Goal: Task Accomplishment & Management: Complete application form

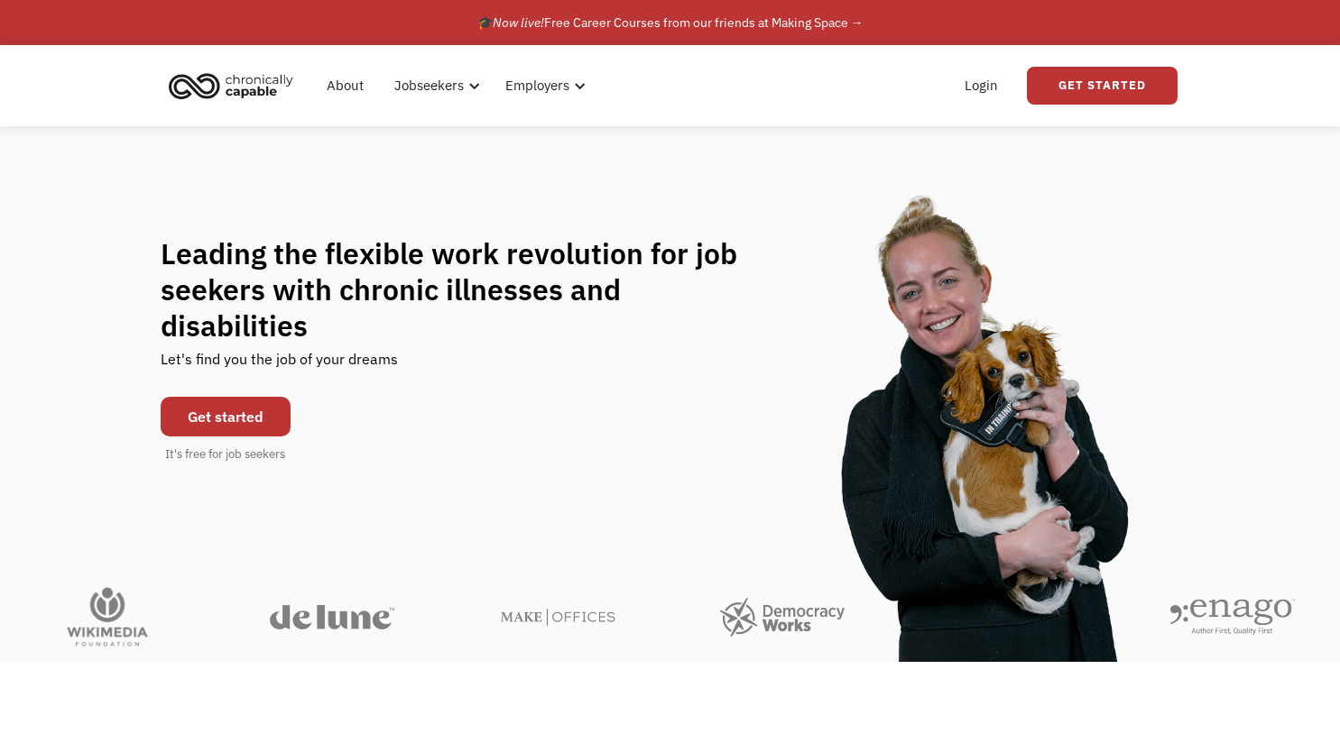
click at [261, 413] on link "Get started" at bounding box center [226, 417] width 130 height 40
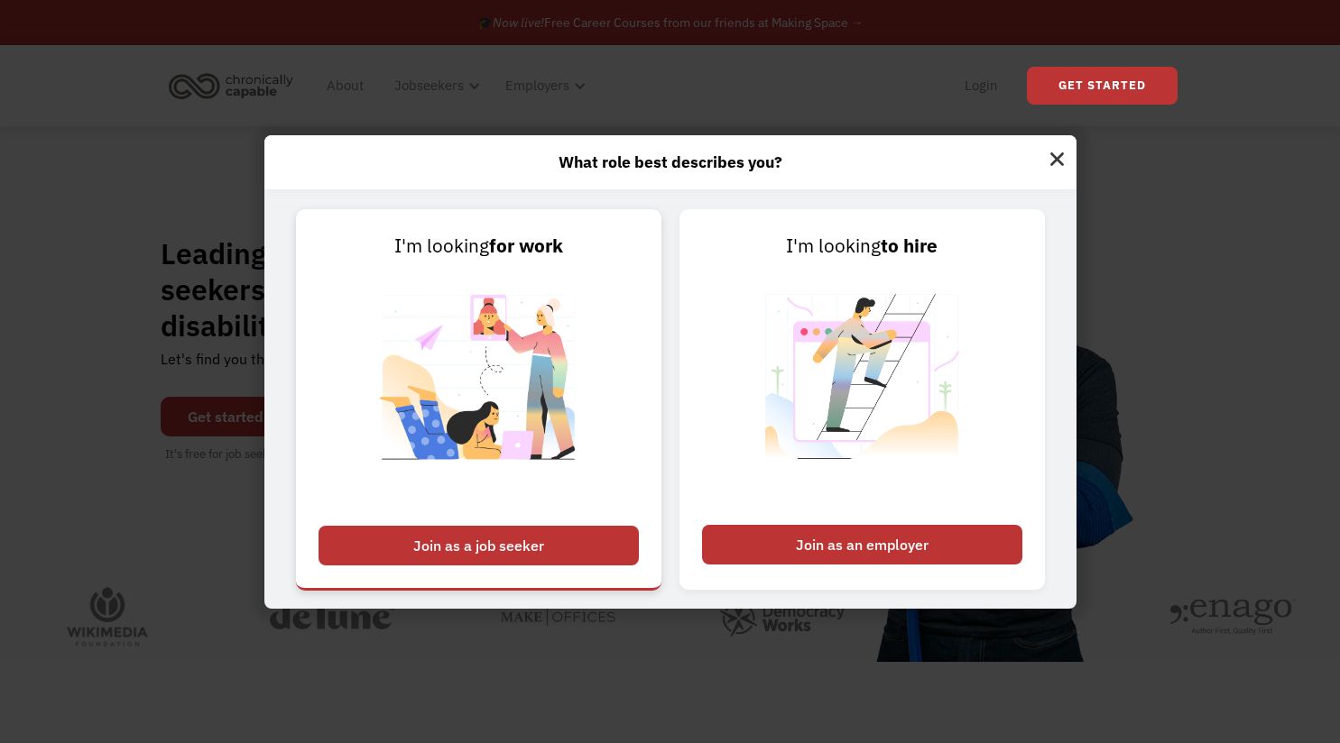
click at [590, 557] on div "Join as a job seeker" at bounding box center [478, 546] width 320 height 40
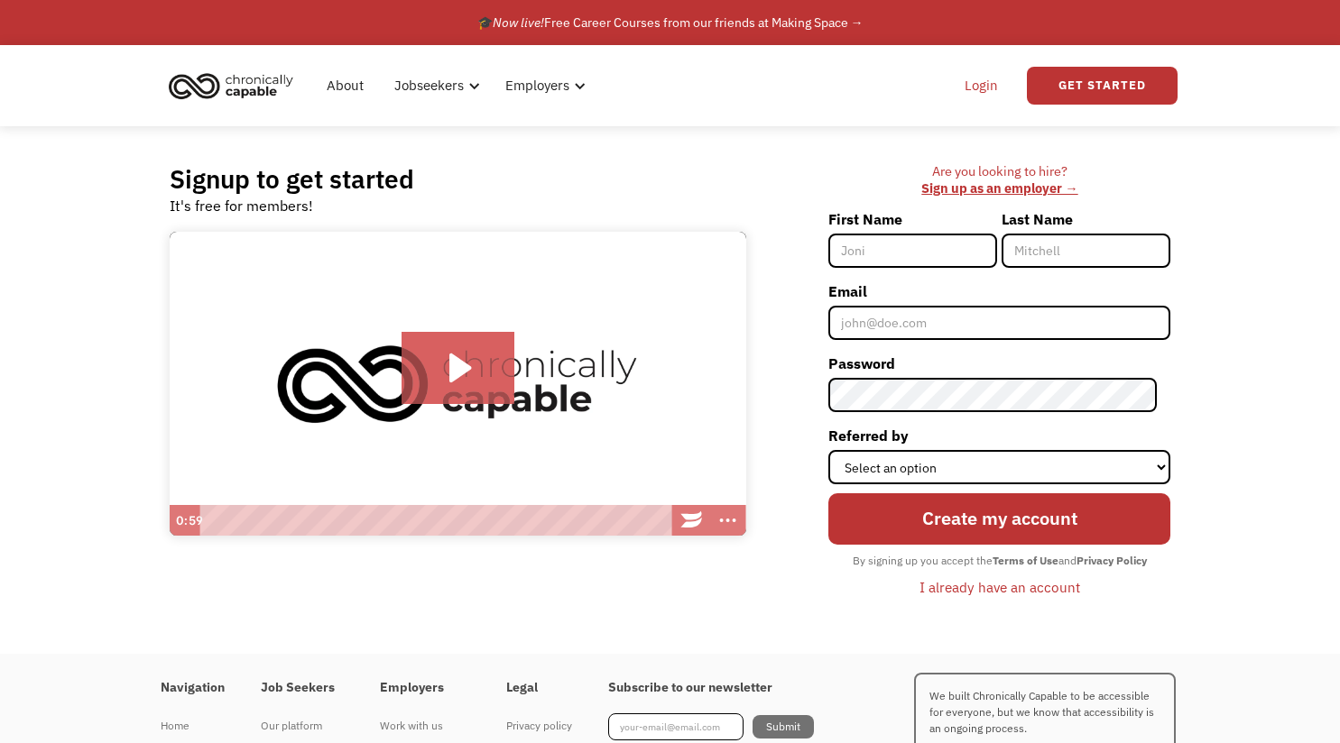
click at [980, 82] on link "Login" at bounding box center [981, 86] width 55 height 58
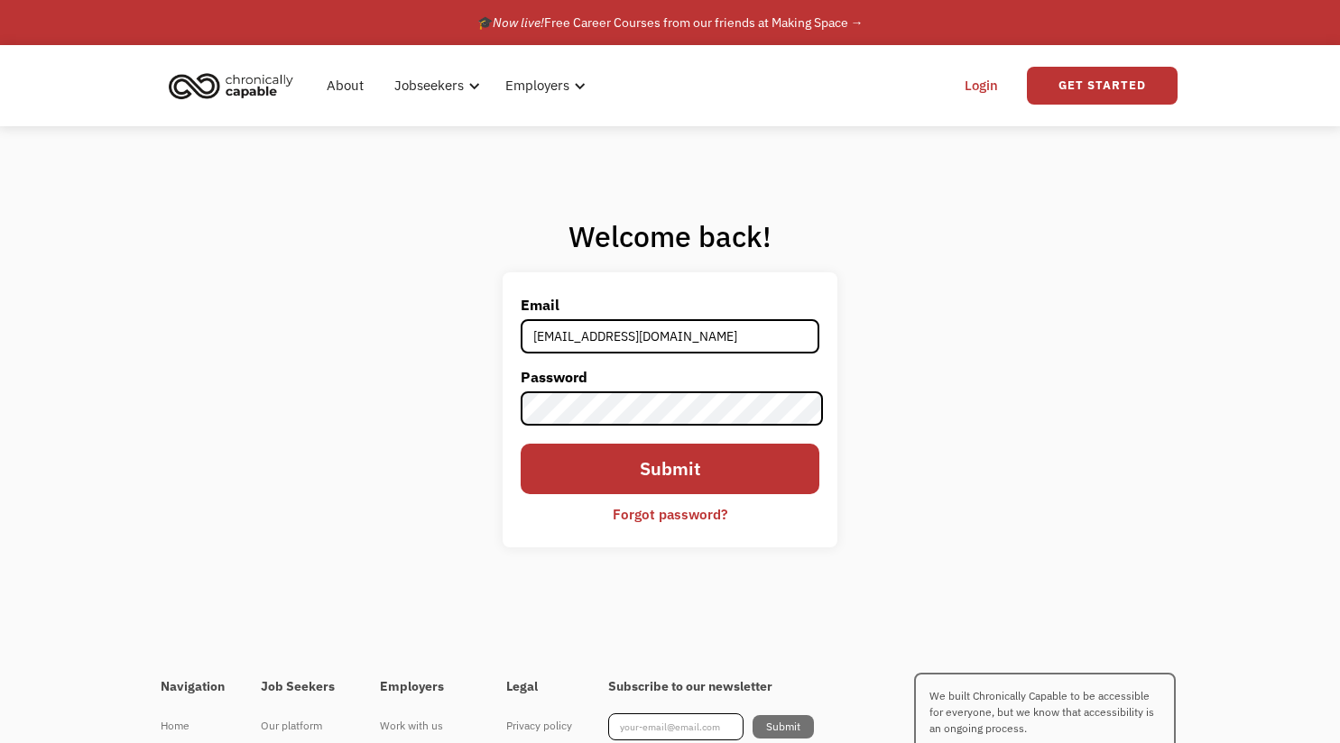
type input "chambrea@gmail.com"
click at [521, 444] on input "Submit" at bounding box center [670, 469] width 299 height 51
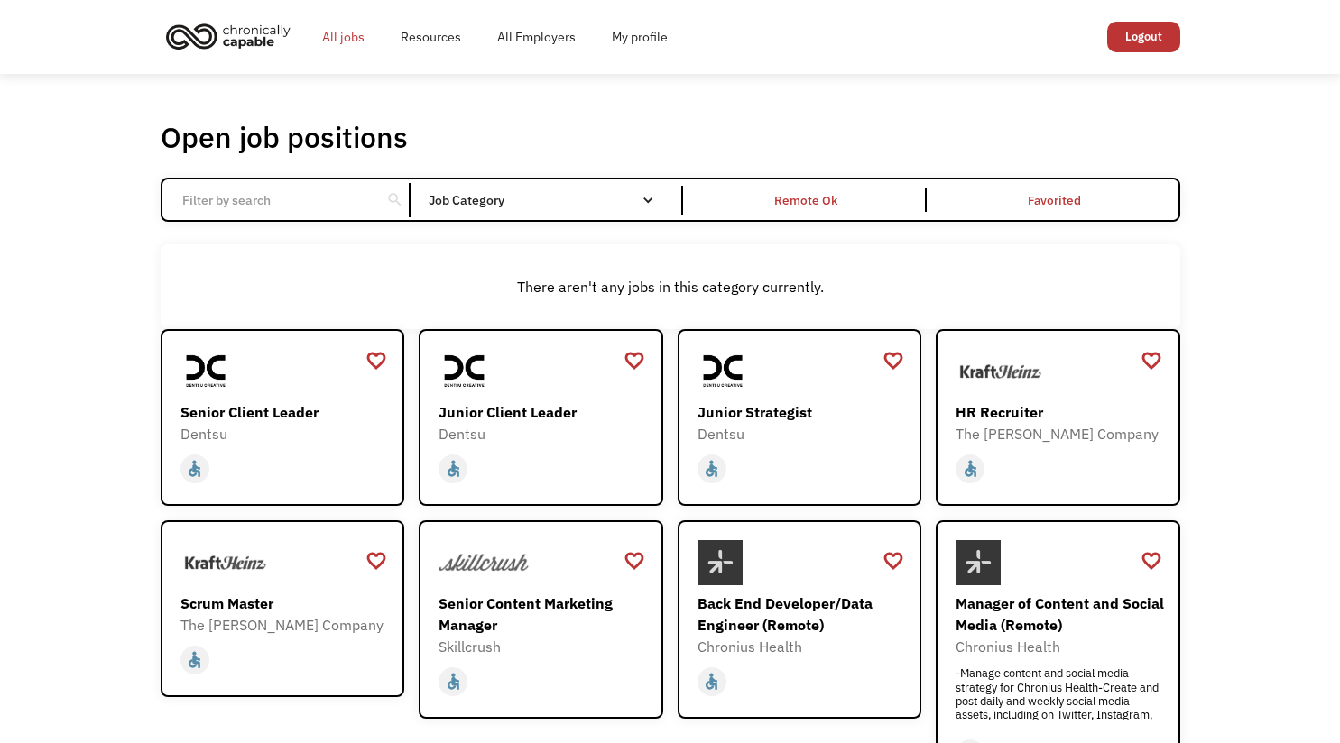
click at [345, 26] on link "All jobs" at bounding box center [343, 37] width 78 height 58
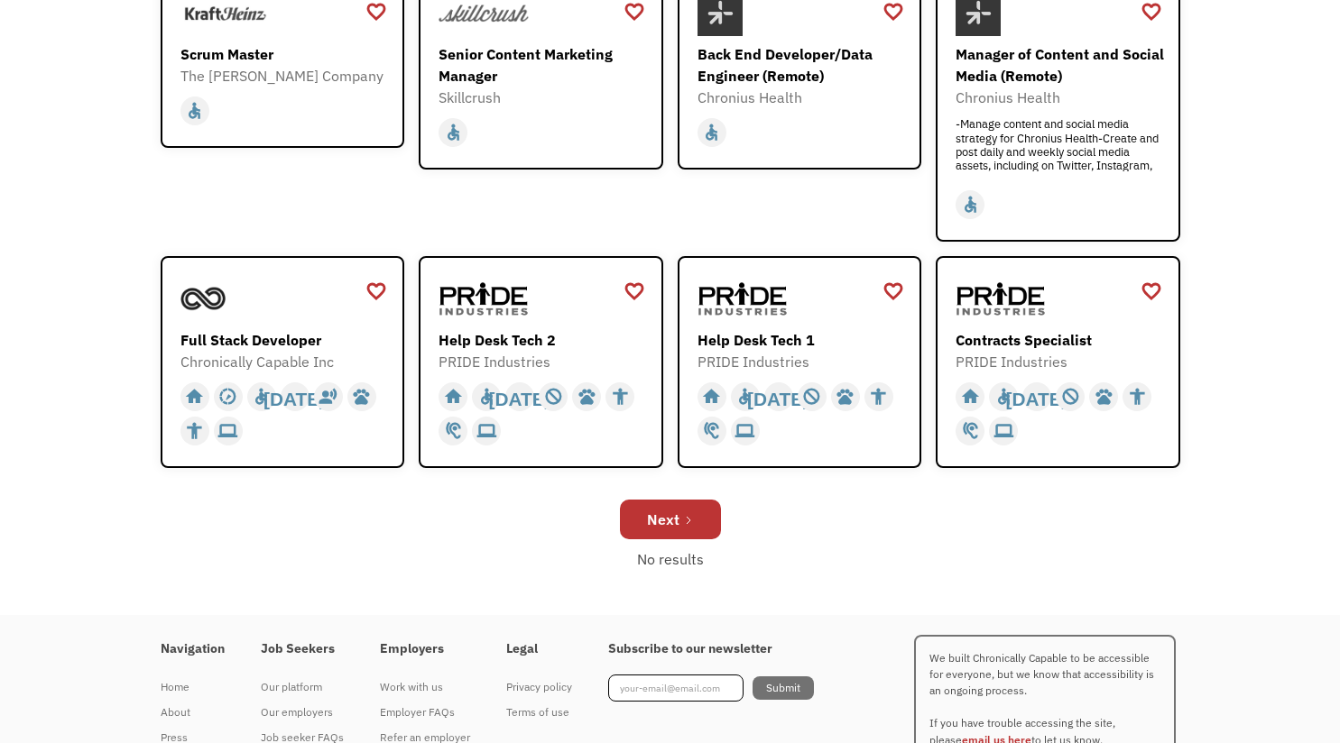
scroll to position [637, 0]
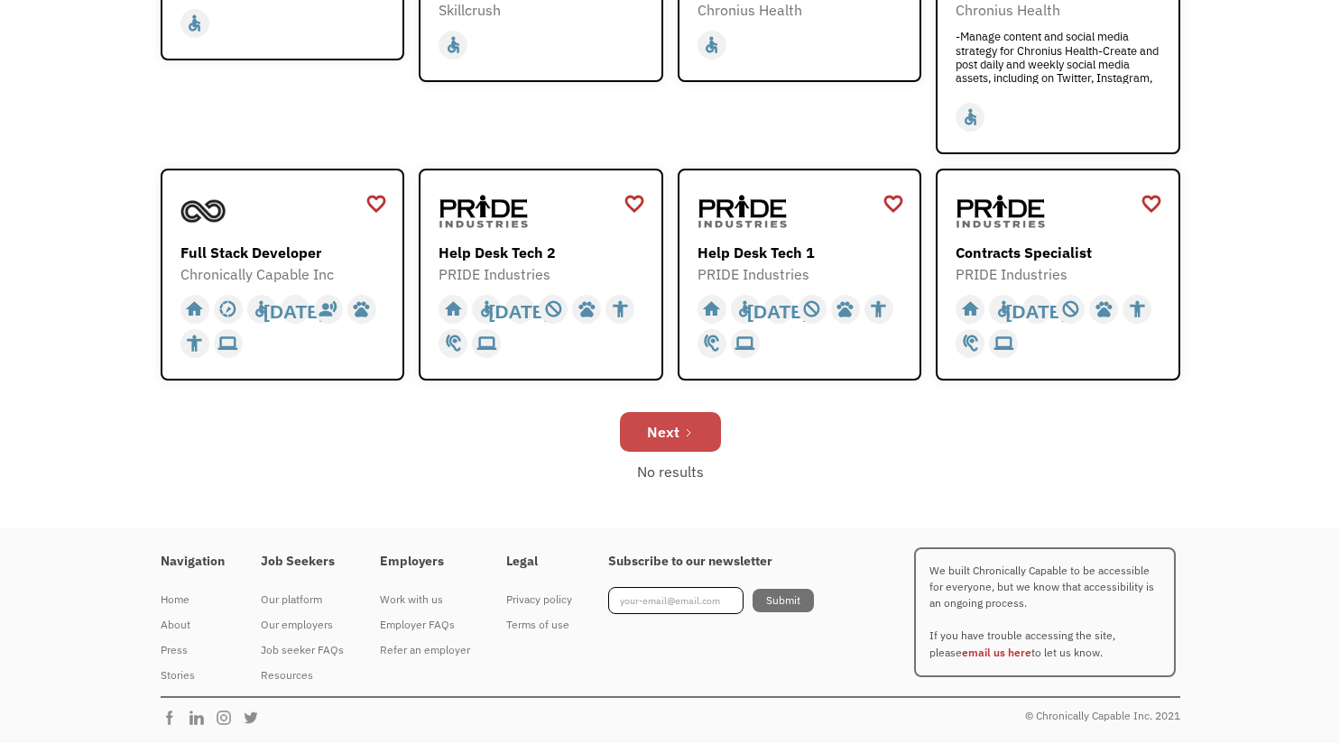
click at [673, 432] on div "Next" at bounding box center [663, 432] width 32 height 22
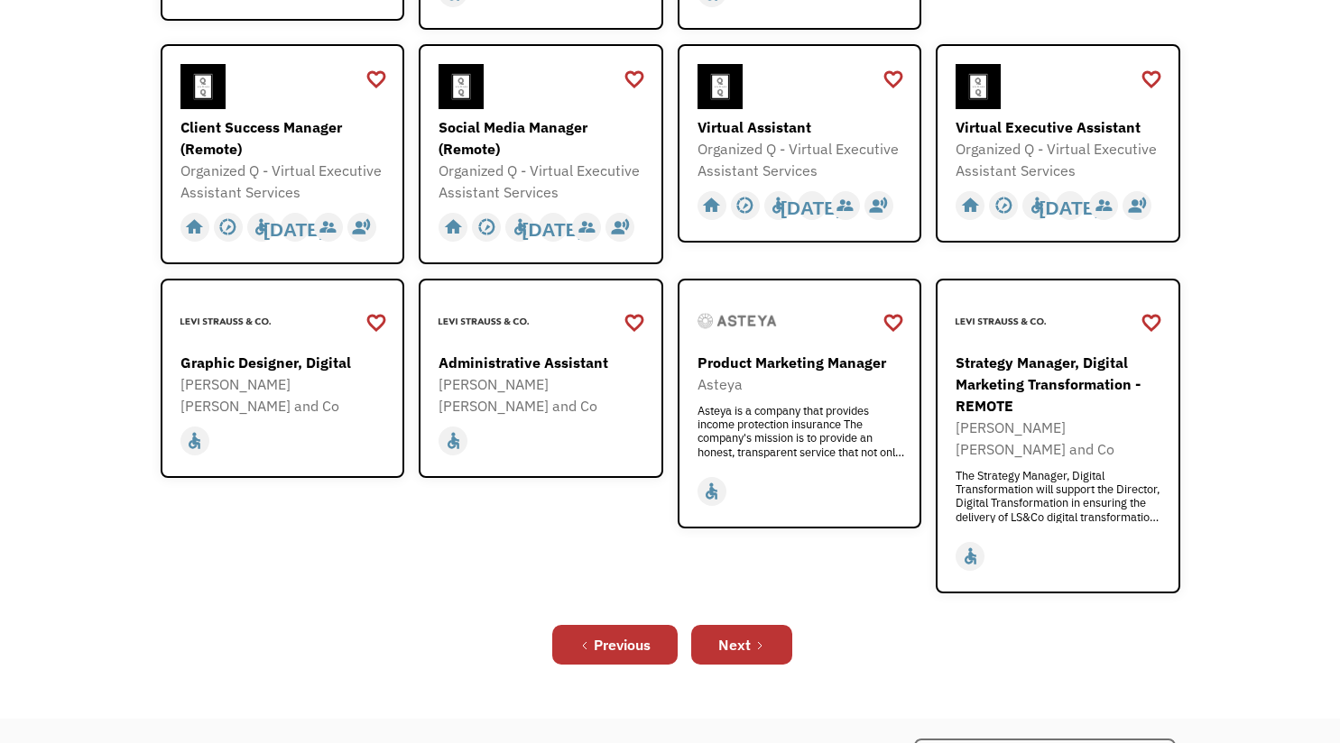
scroll to position [541, 0]
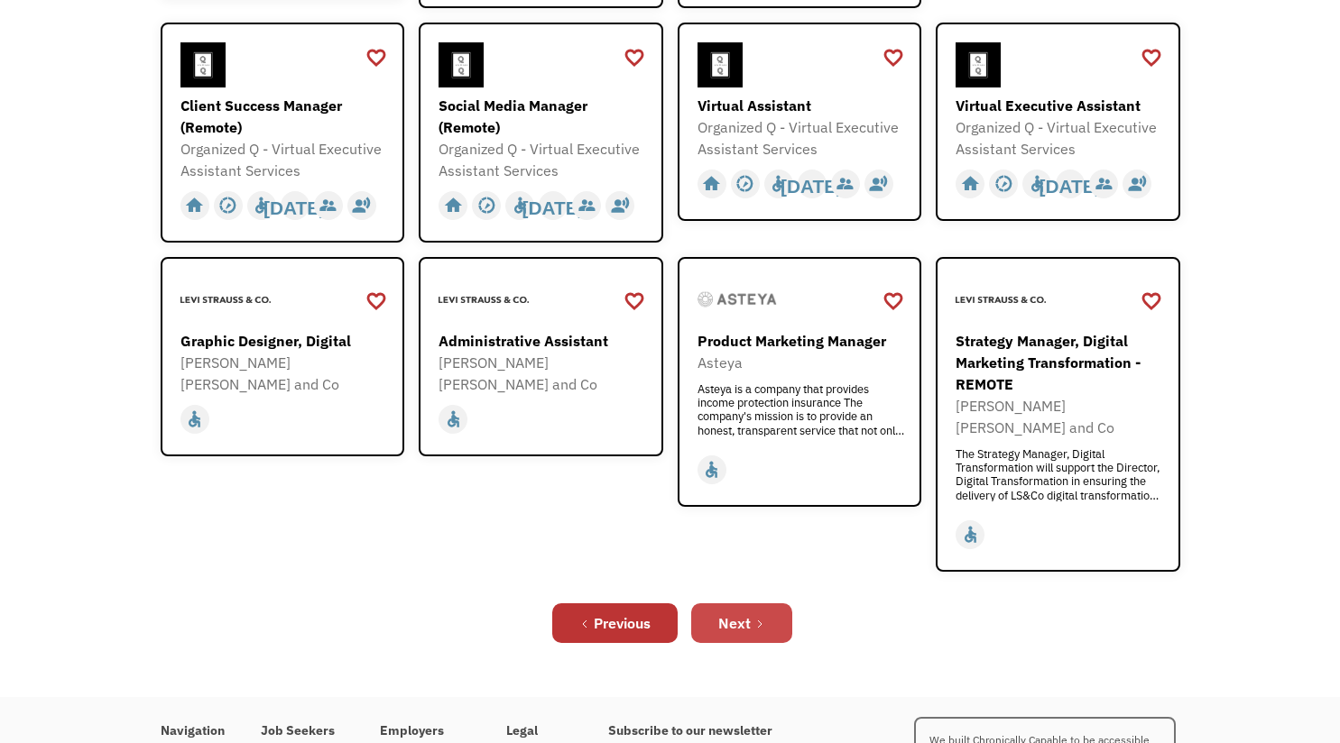
click at [738, 613] on div "Next" at bounding box center [734, 624] width 32 height 22
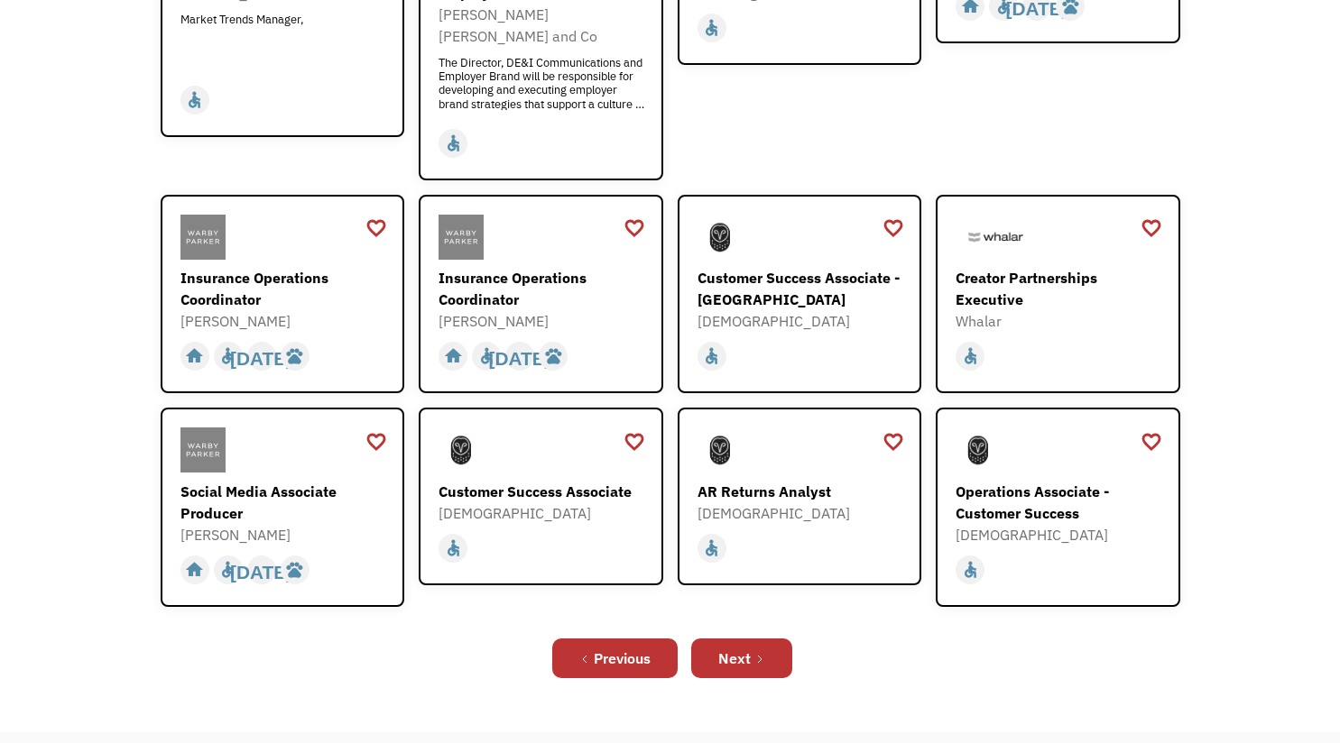
scroll to position [541, 0]
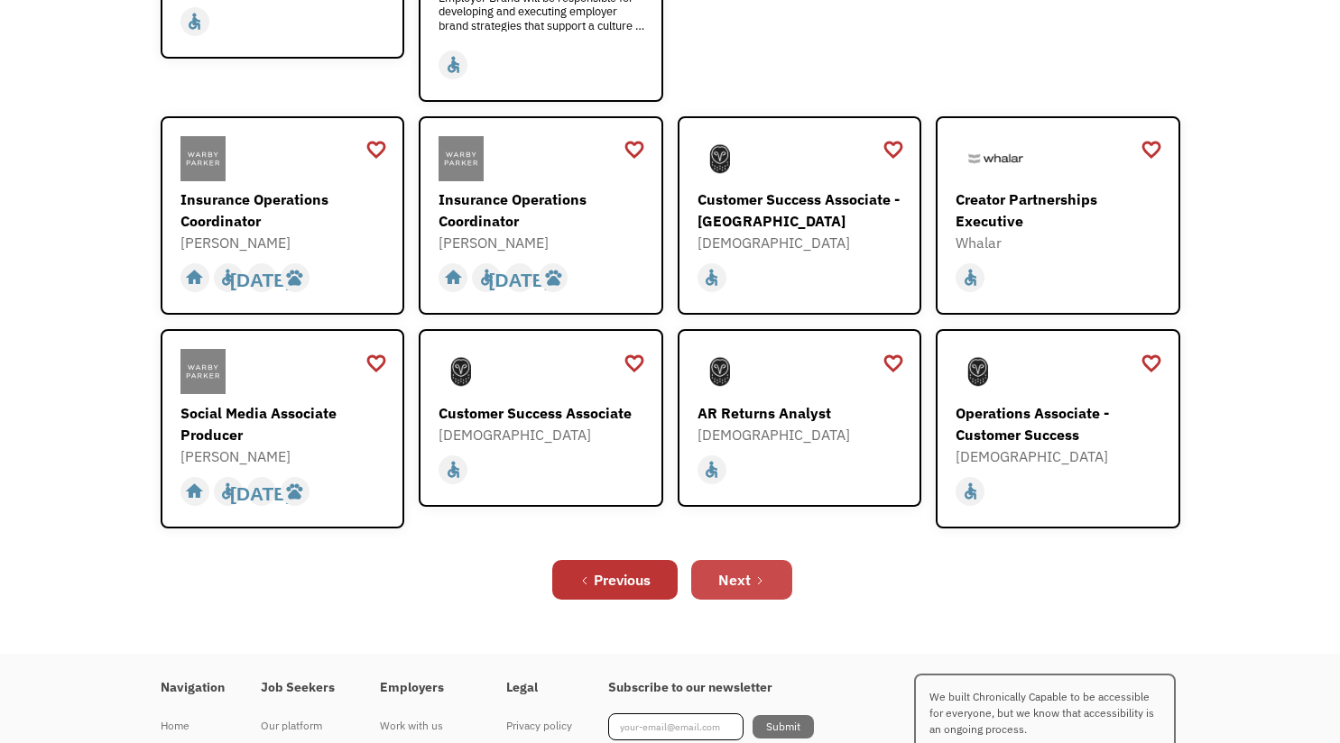
click at [733, 569] on div "Next" at bounding box center [734, 580] width 32 height 22
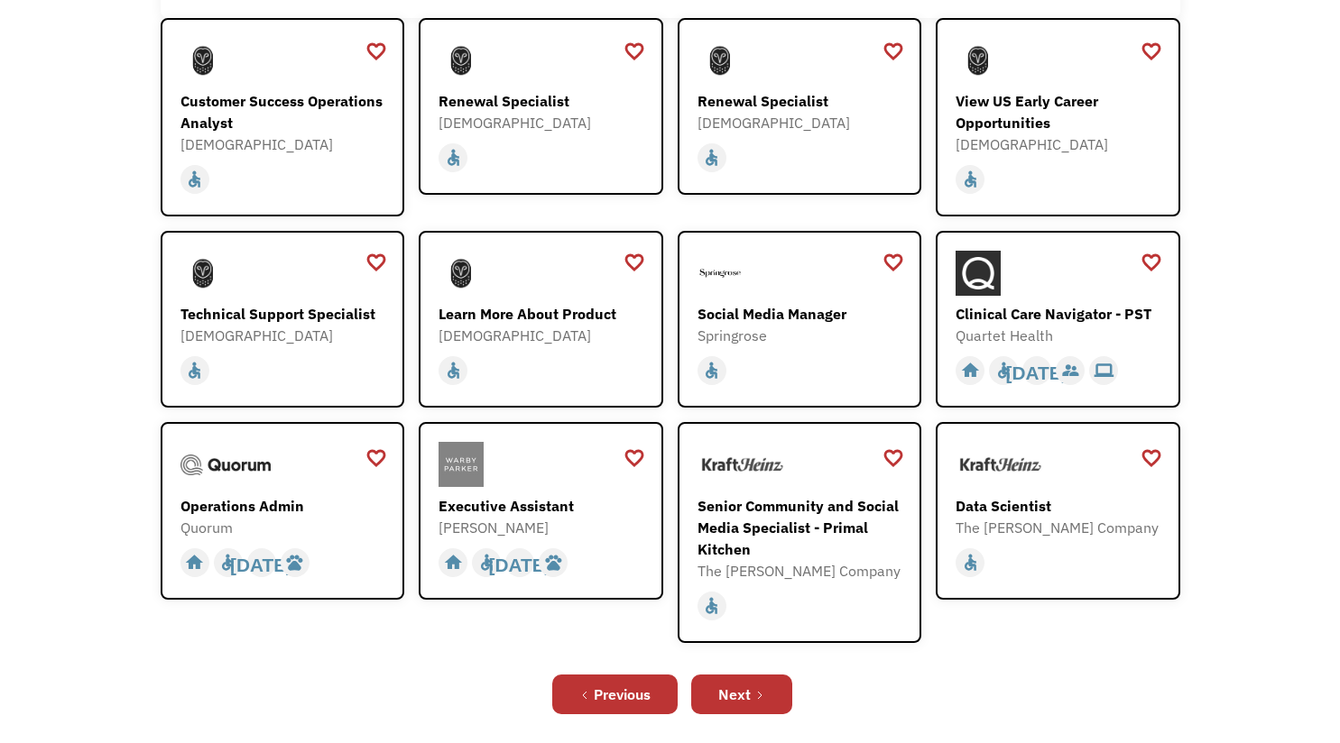
scroll to position [361, 0]
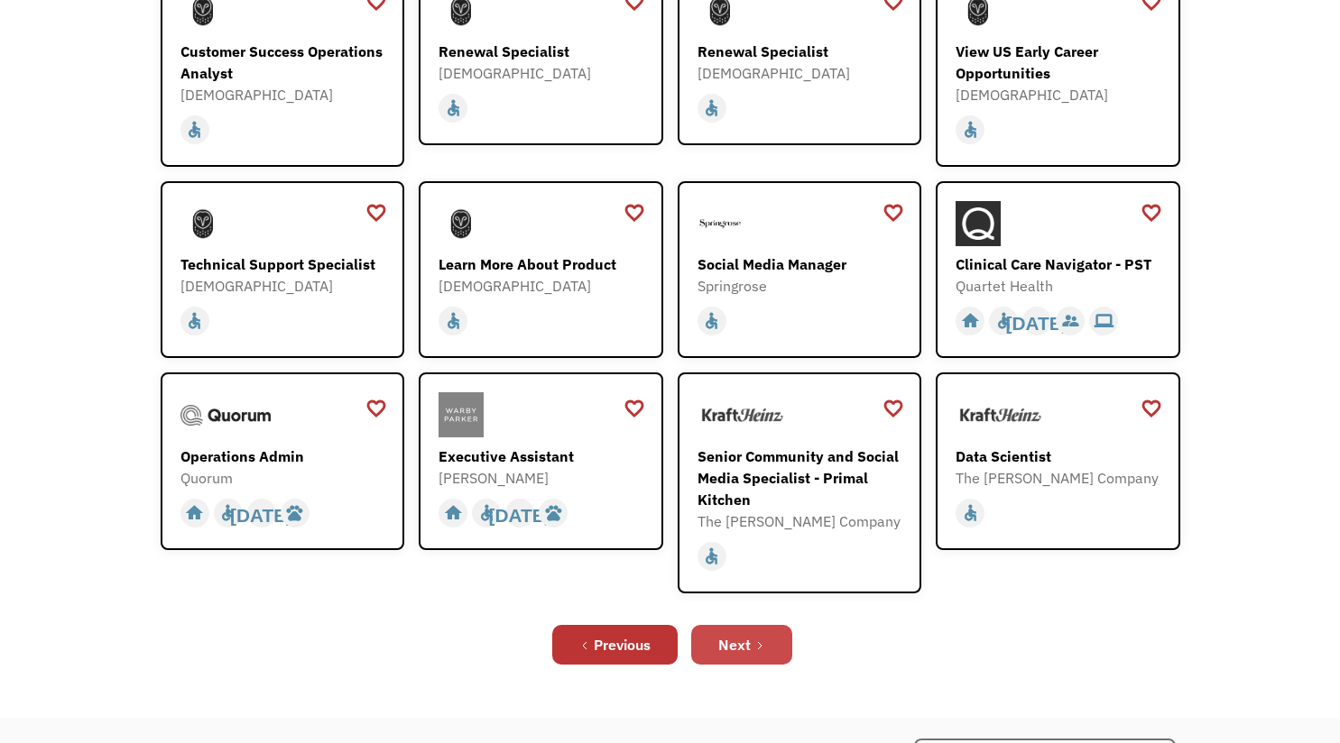
click at [769, 642] on link "Next" at bounding box center [741, 645] width 101 height 40
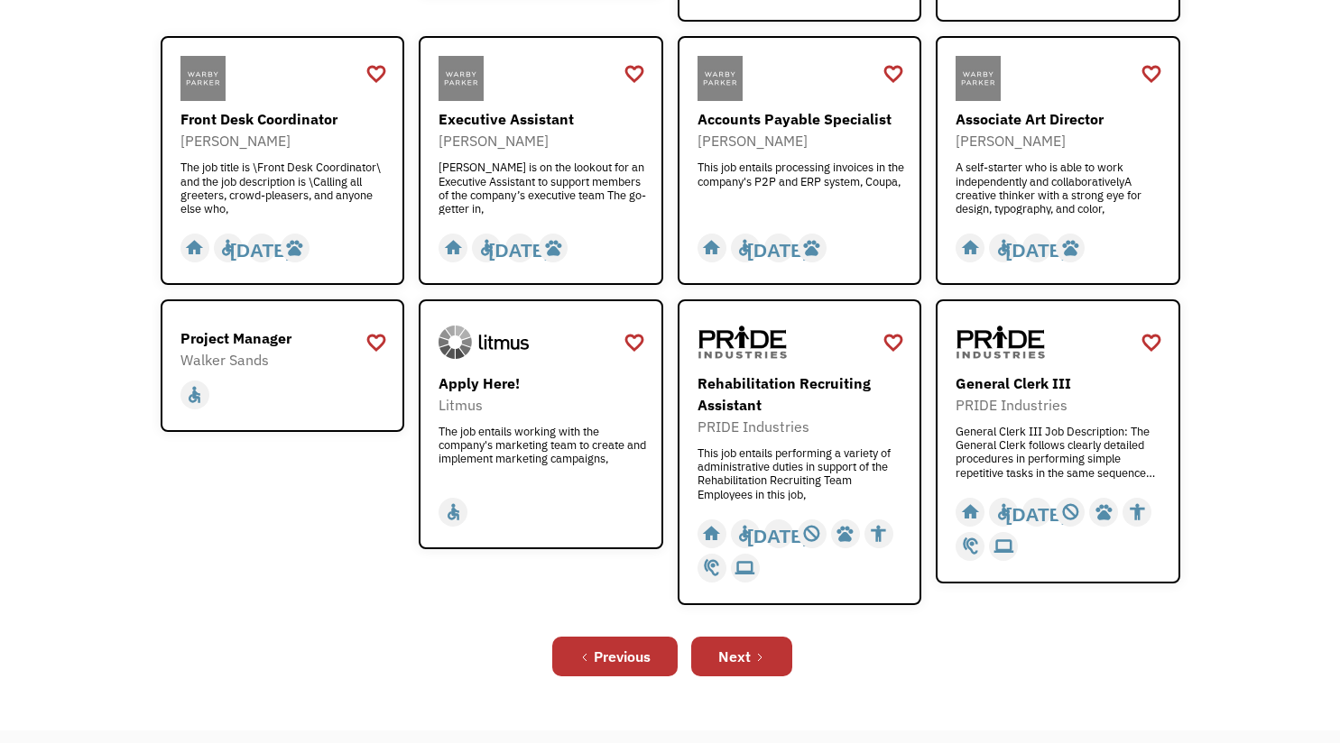
scroll to position [541, 0]
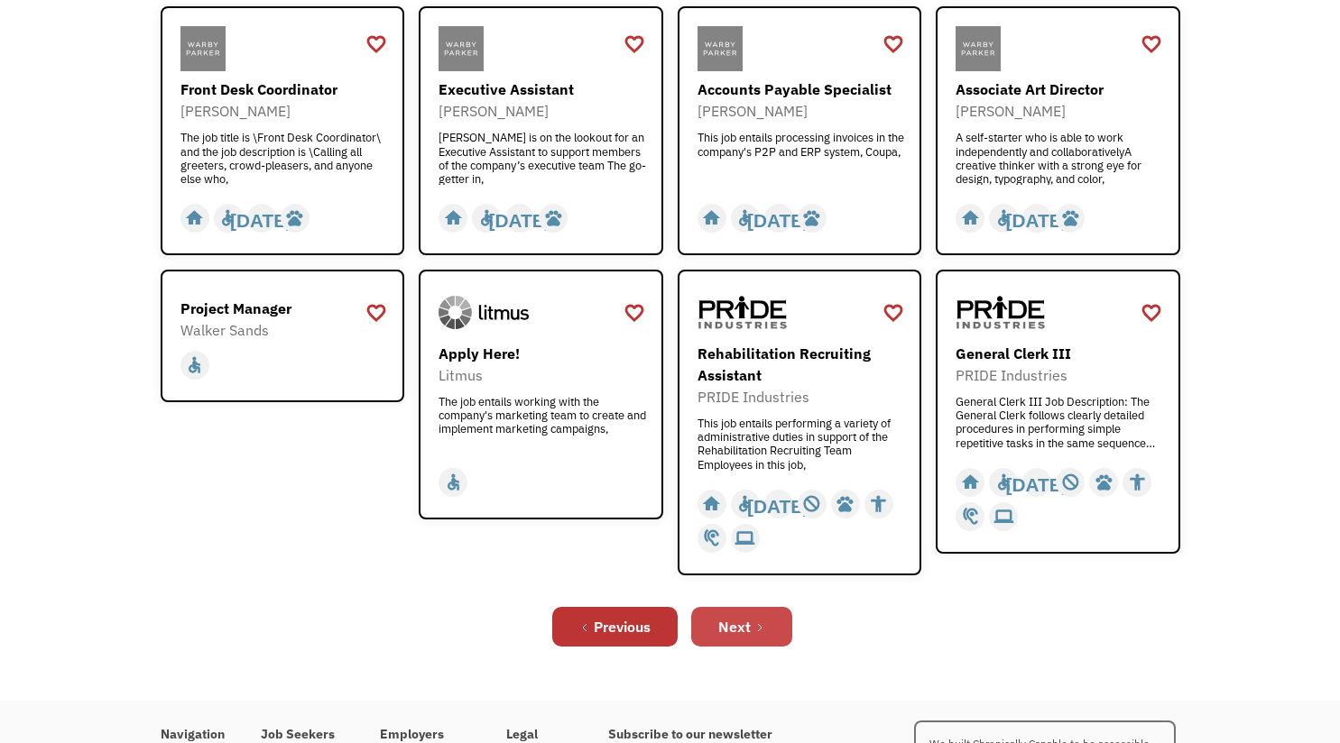
click at [751, 632] on link "Next" at bounding box center [741, 627] width 101 height 40
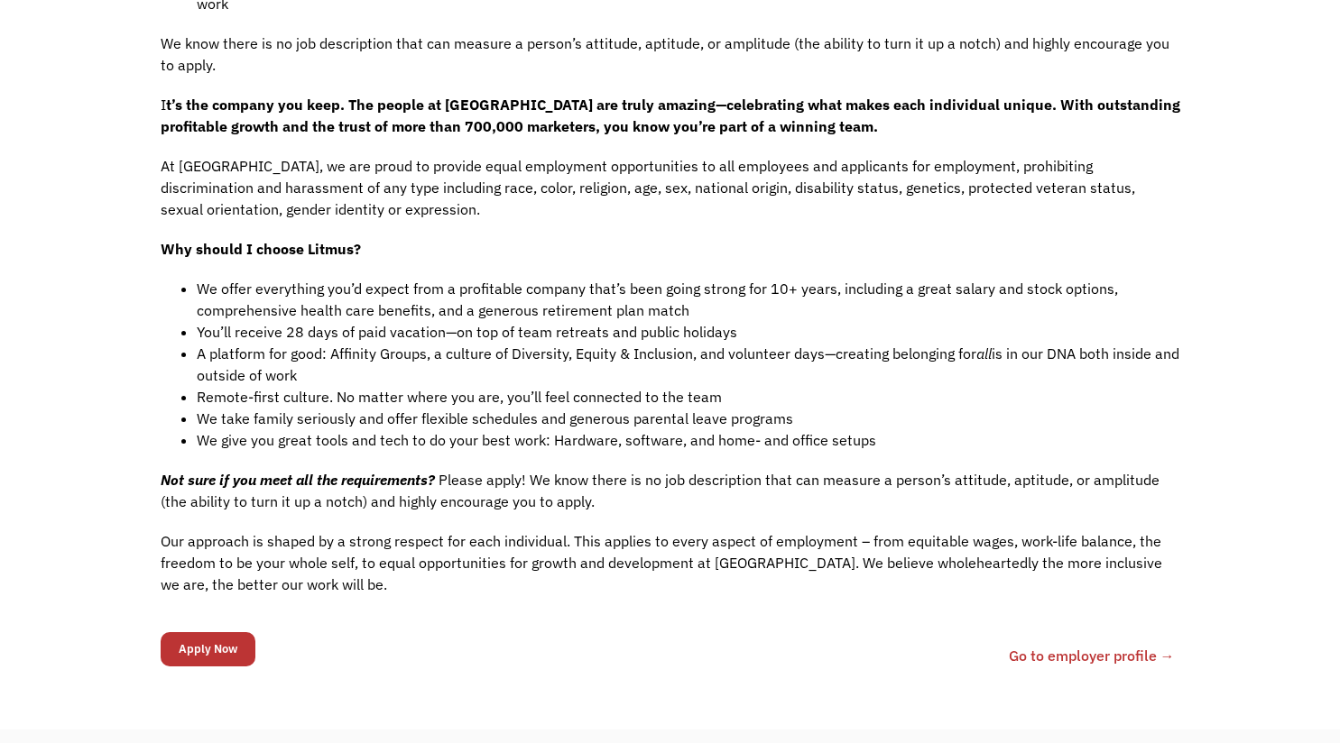
scroll to position [1444, 0]
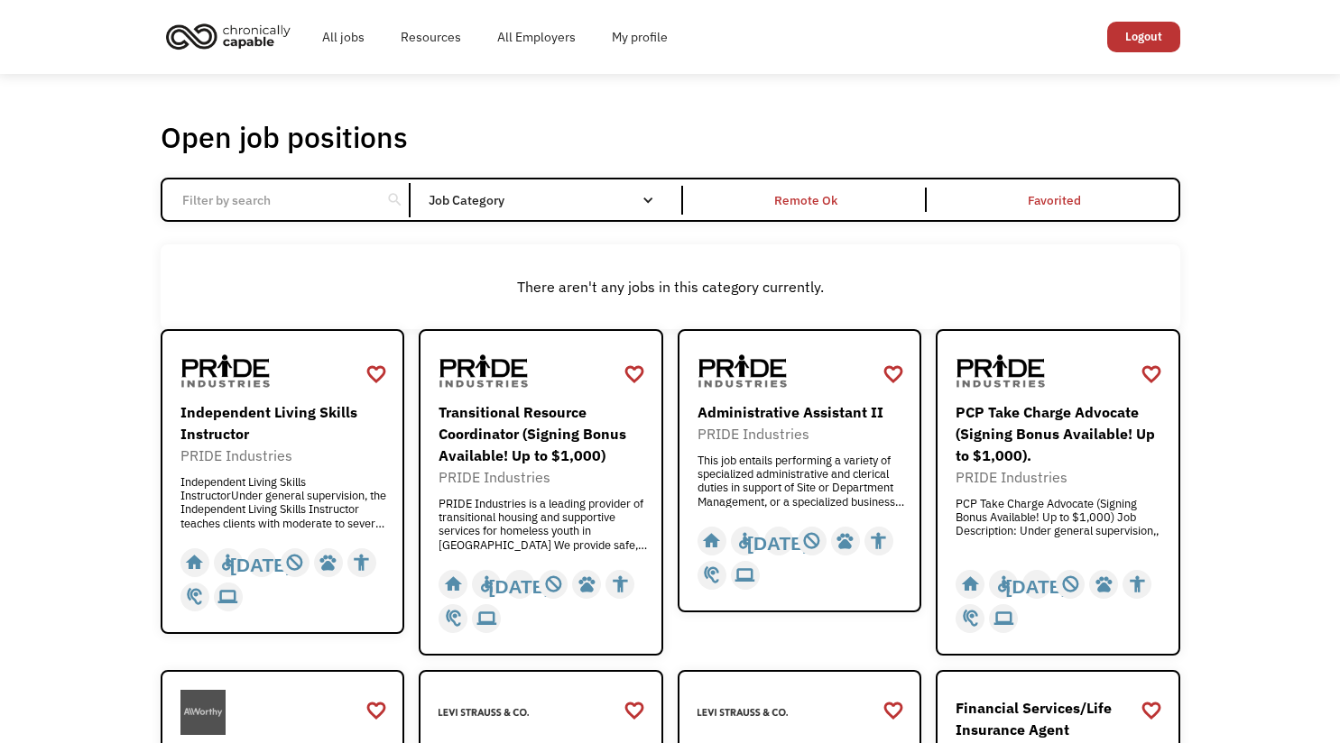
scroll to position [361, 0]
